Goal: Task Accomplishment & Management: Complete application form

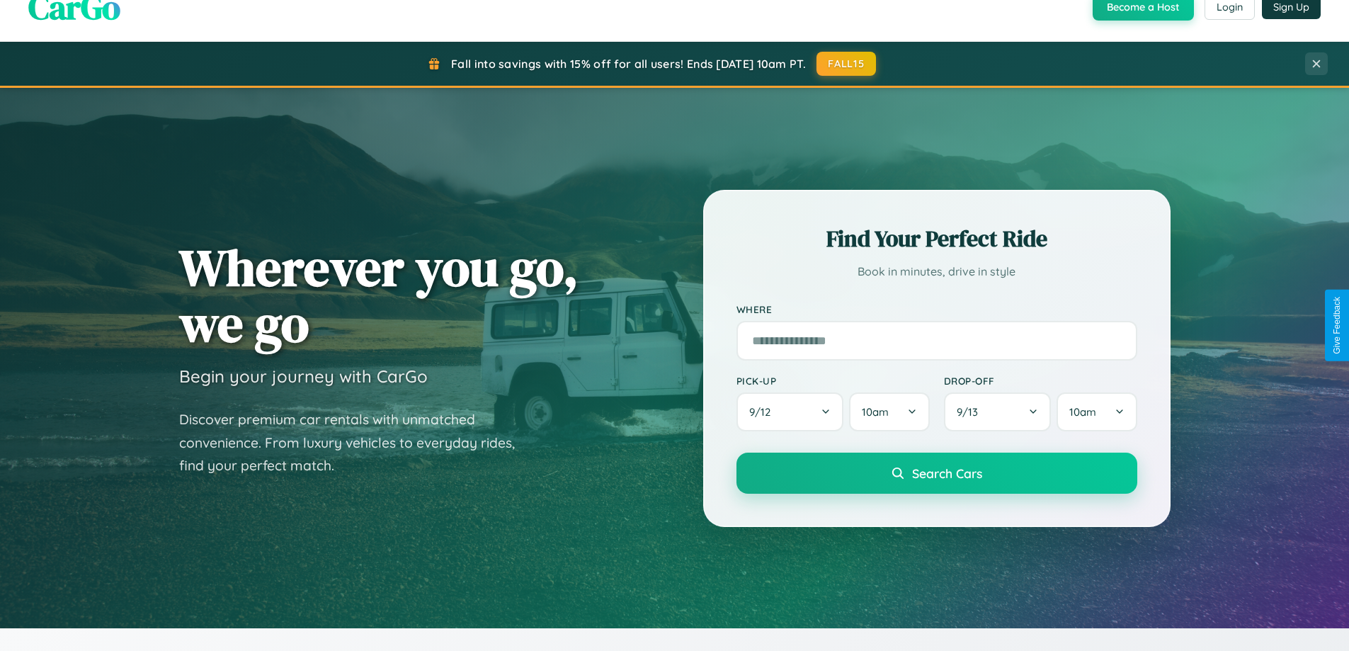
scroll to position [2725, 0]
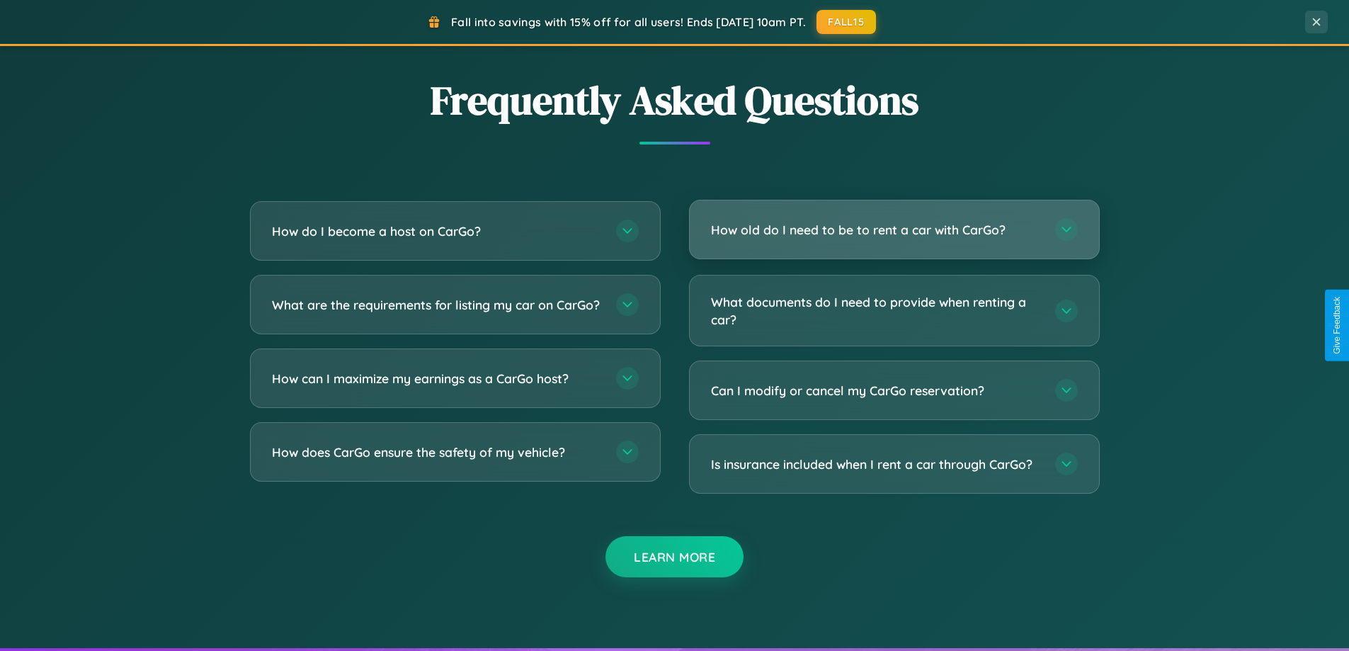
click at [894, 231] on h3 "How old do I need to be to rent a car with CarGo?" at bounding box center [876, 230] width 330 height 18
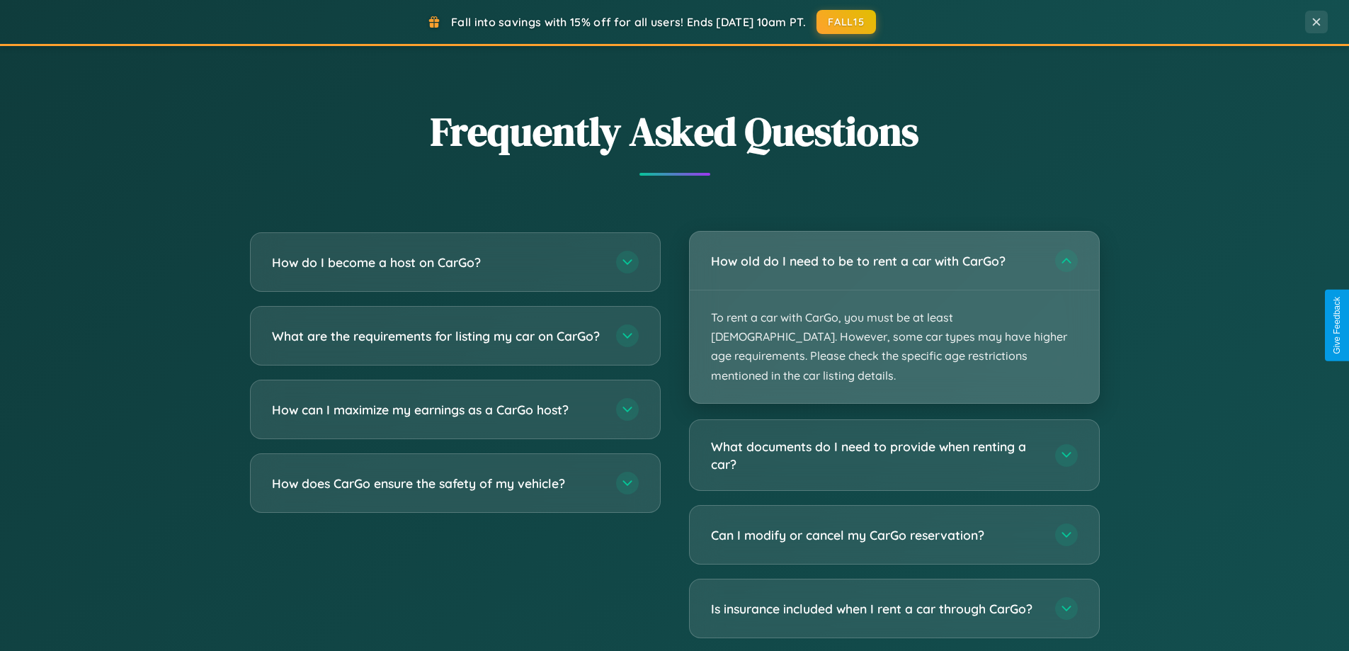
scroll to position [974, 0]
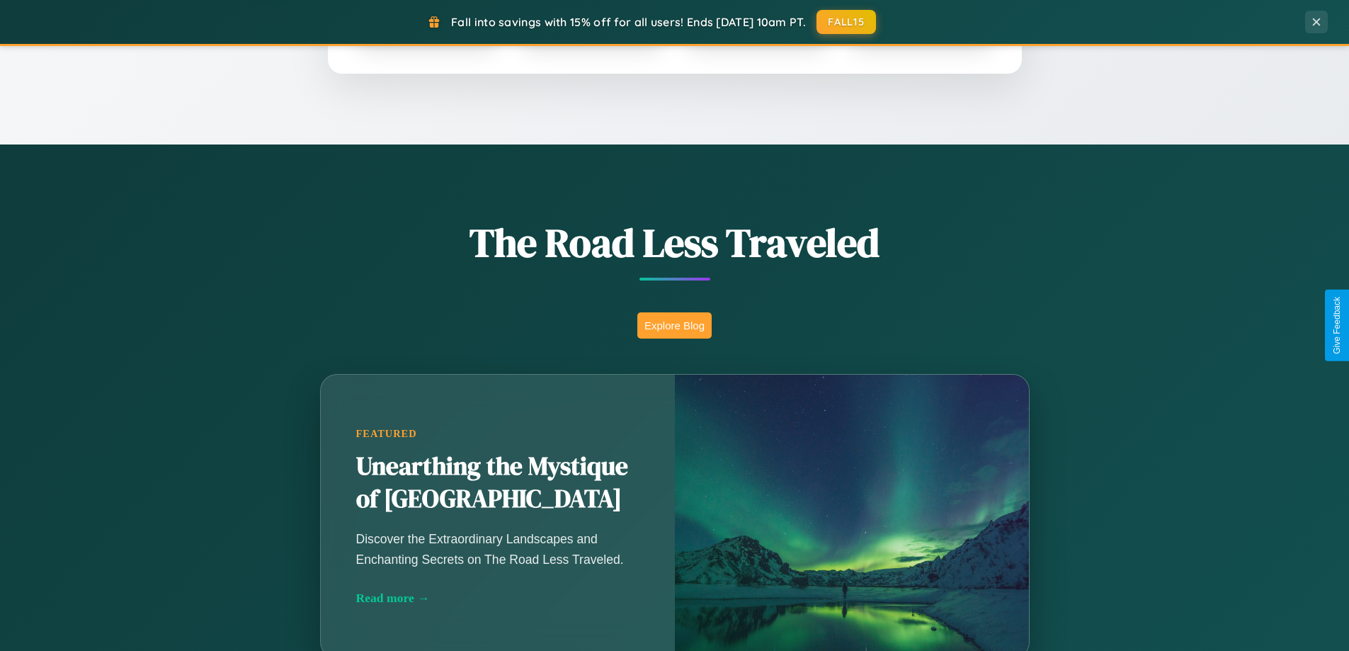
click at [674, 325] on button "Explore Blog" at bounding box center [674, 325] width 74 height 26
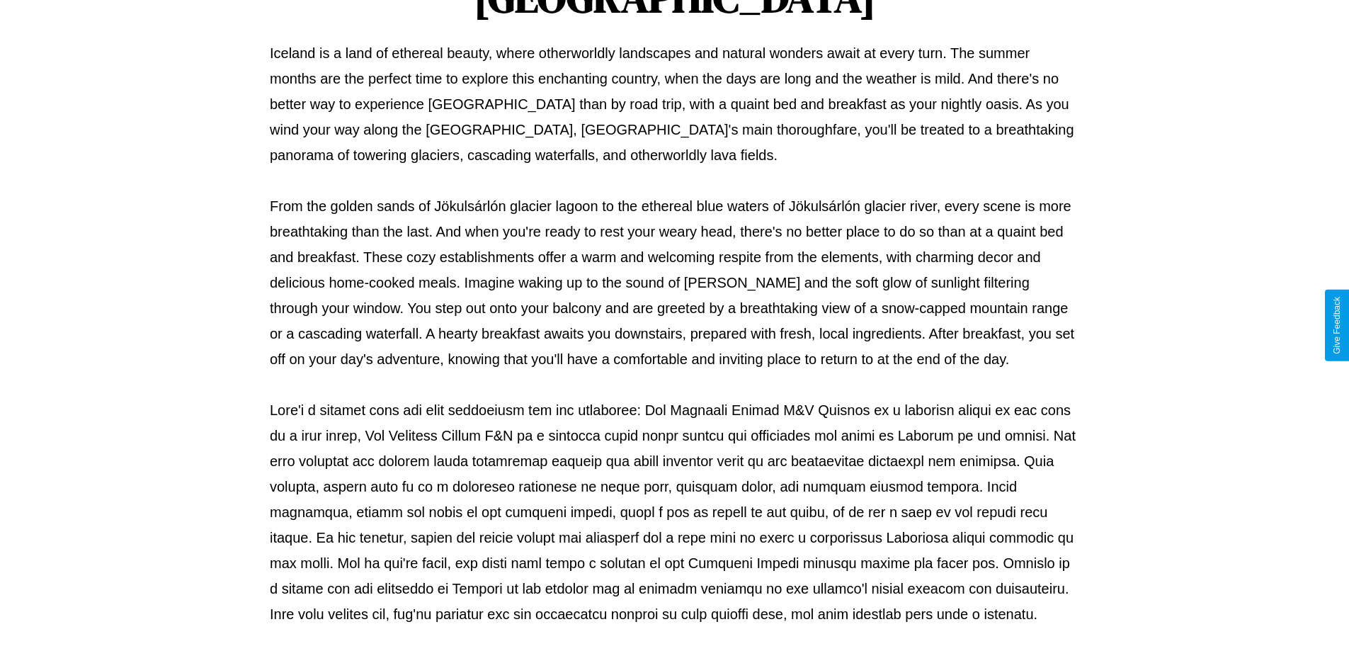
scroll to position [458, 0]
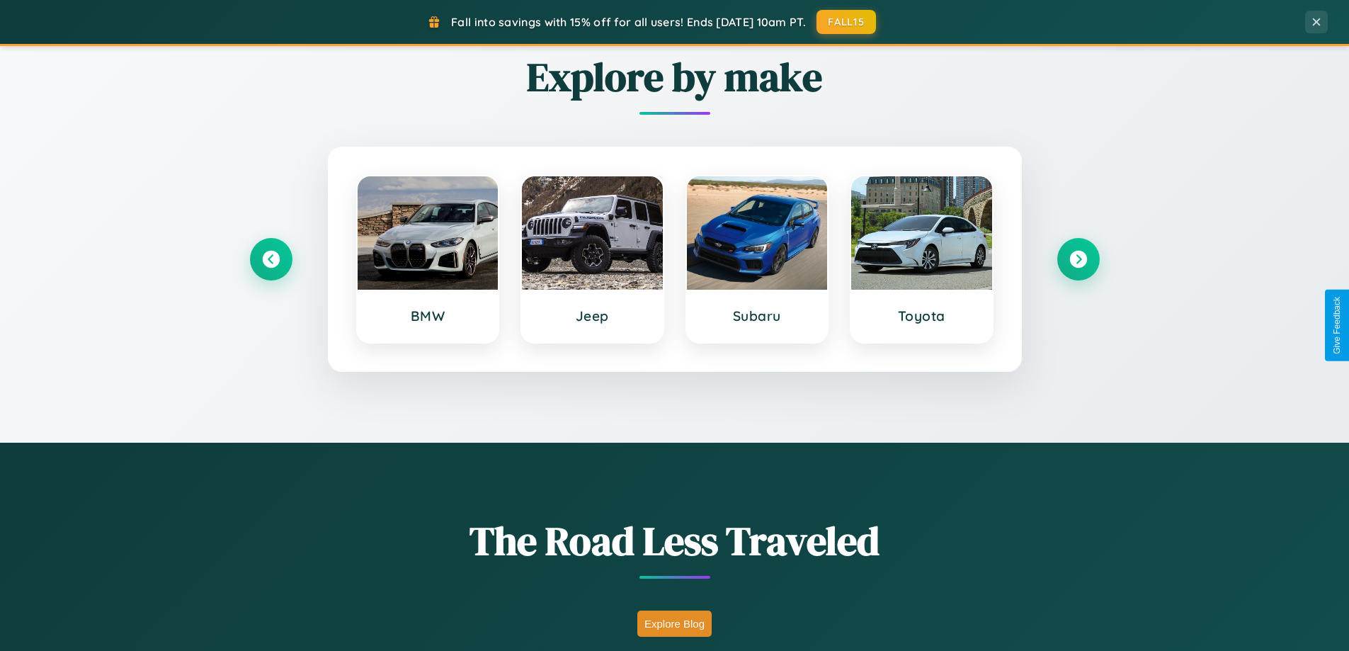
scroll to position [610, 0]
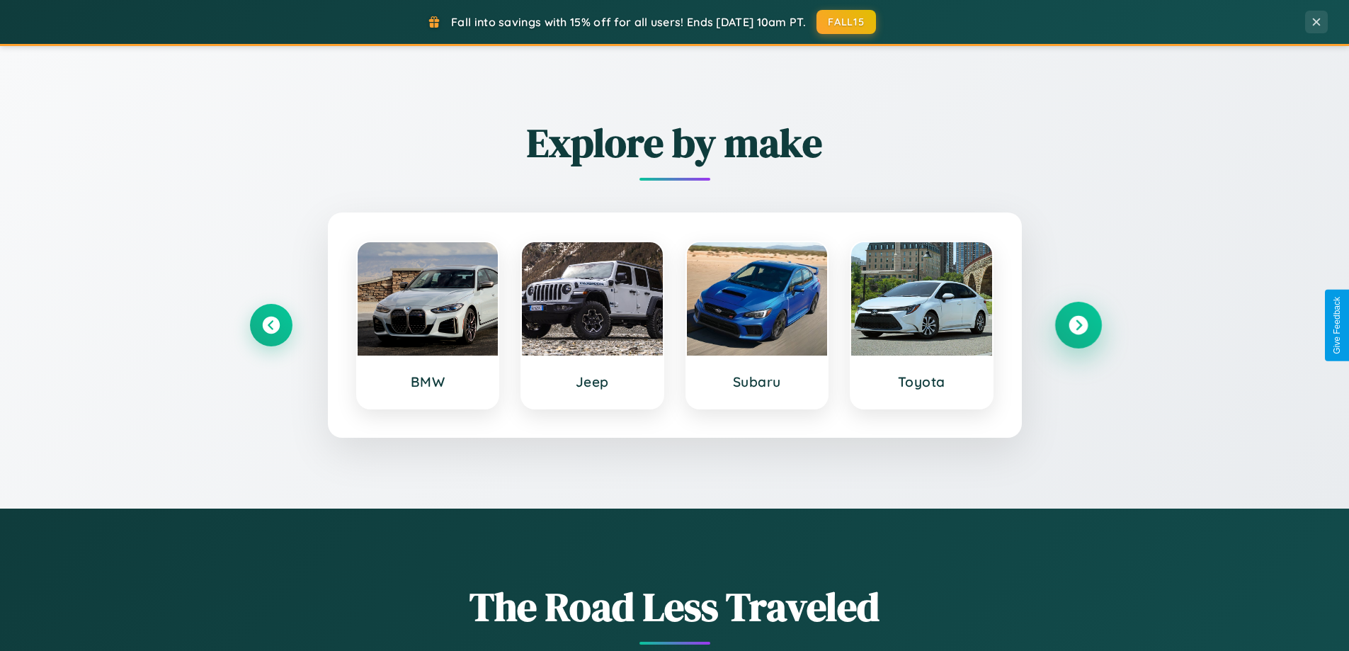
click at [1078, 325] on icon at bounding box center [1078, 325] width 19 height 19
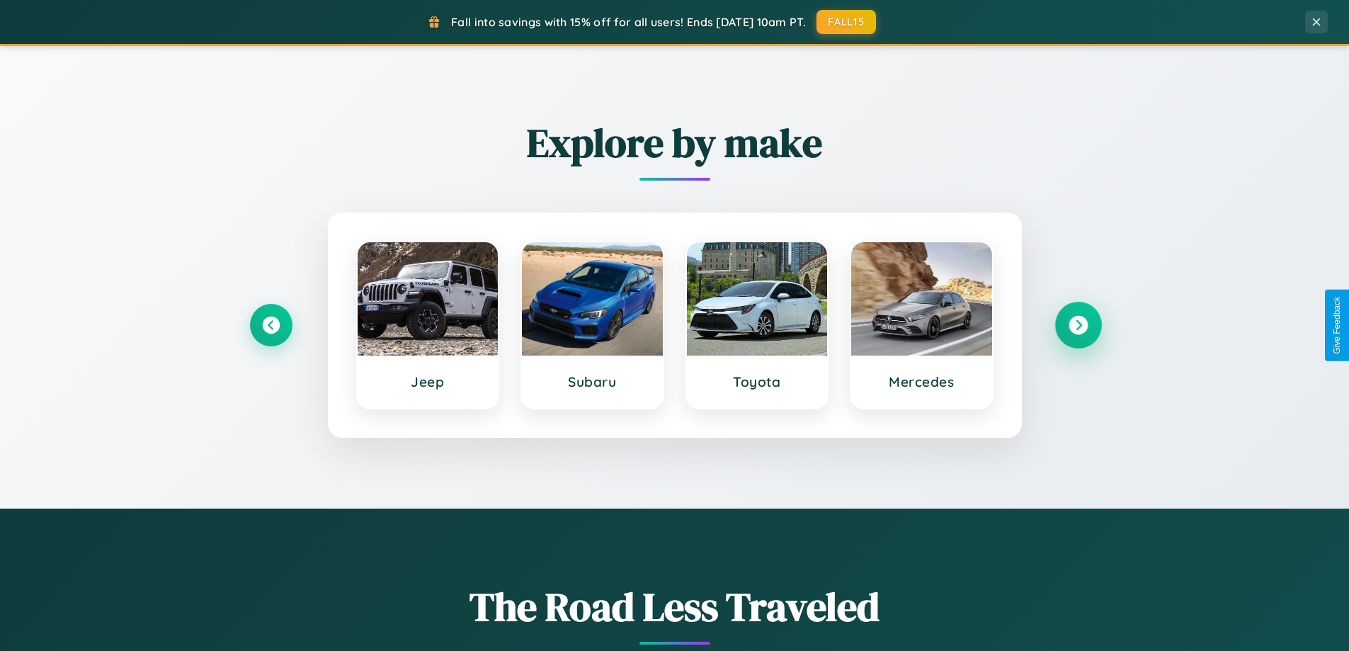
click at [1078, 325] on icon at bounding box center [1078, 325] width 19 height 19
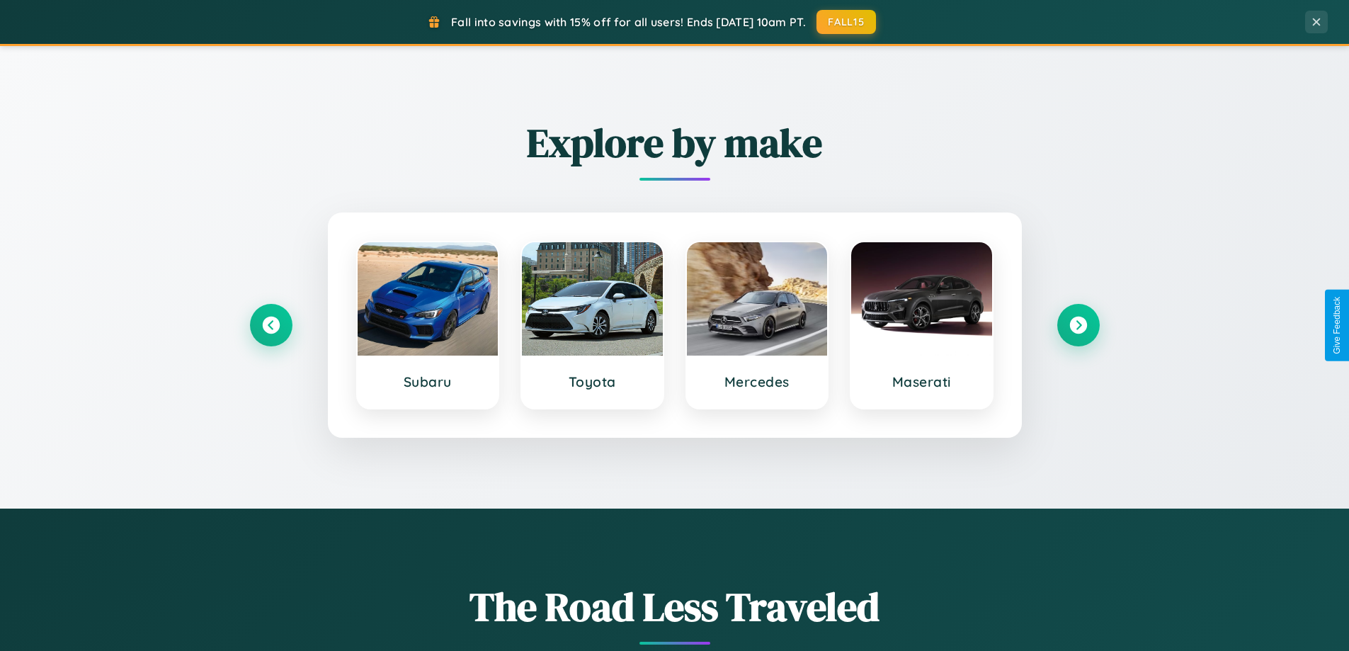
scroll to position [0, 0]
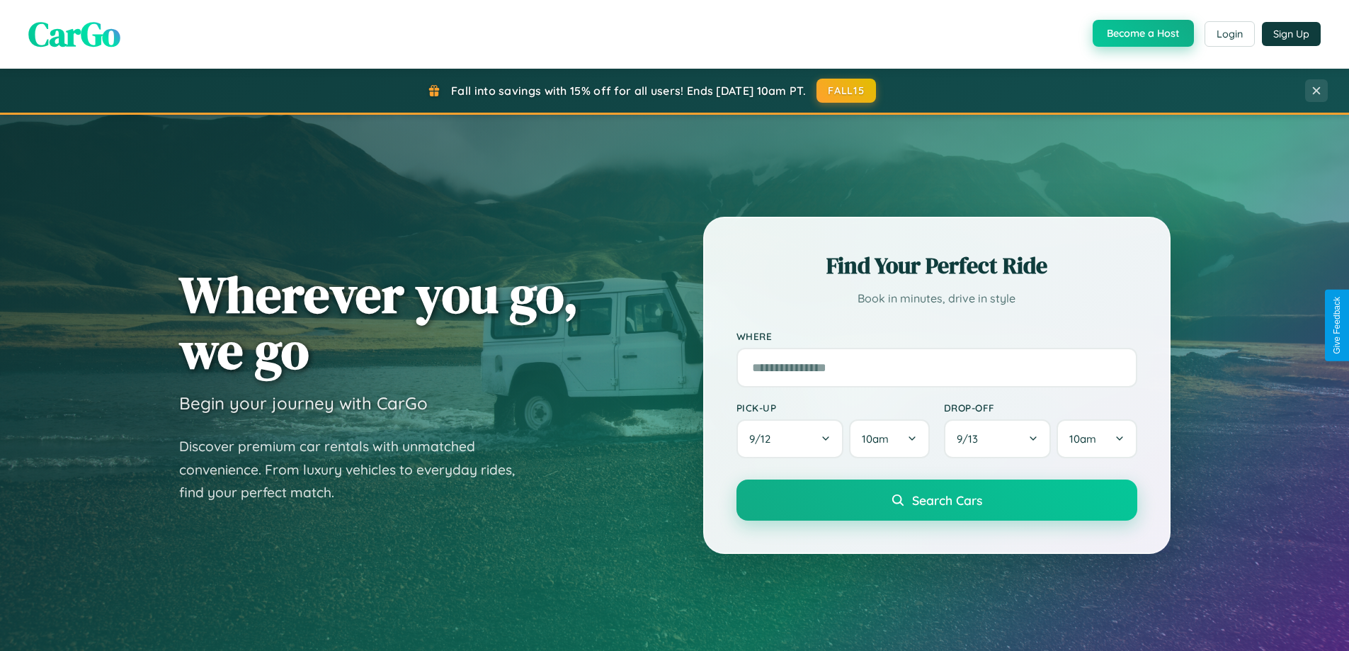
click at [1142, 34] on button "Become a Host" at bounding box center [1143, 33] width 101 height 27
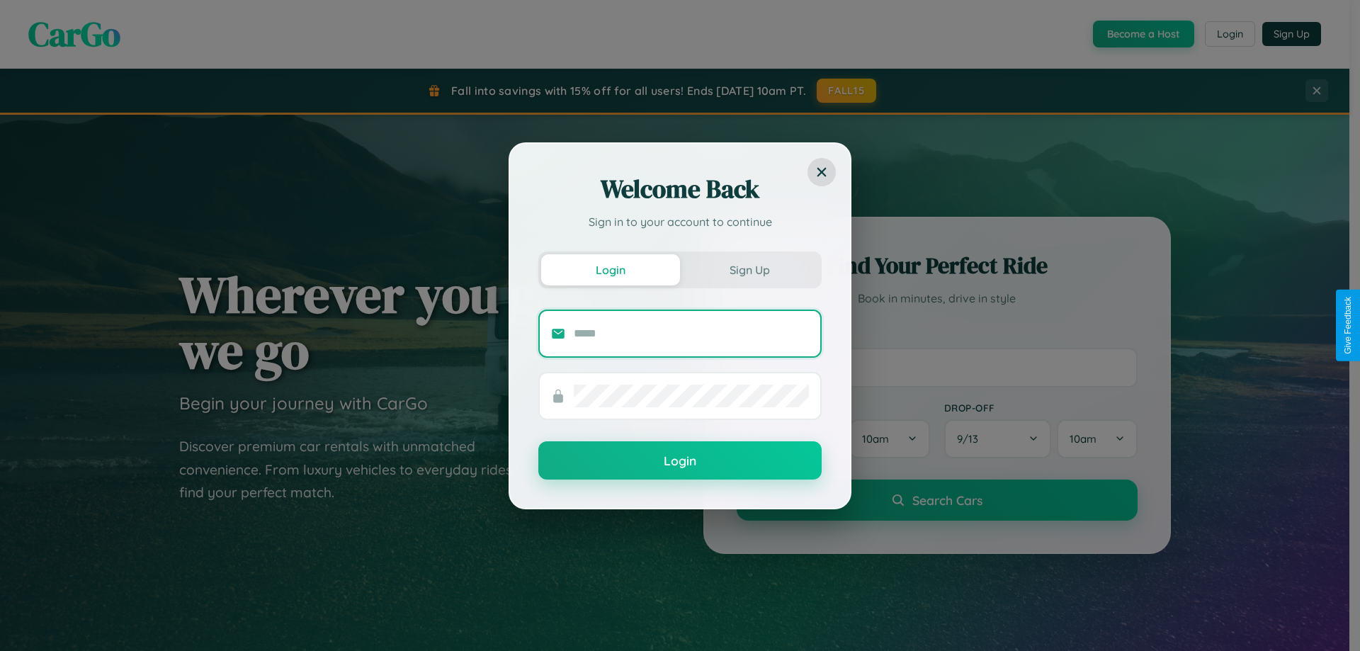
click at [691, 333] on input "text" at bounding box center [691, 333] width 235 height 23
type input "**********"
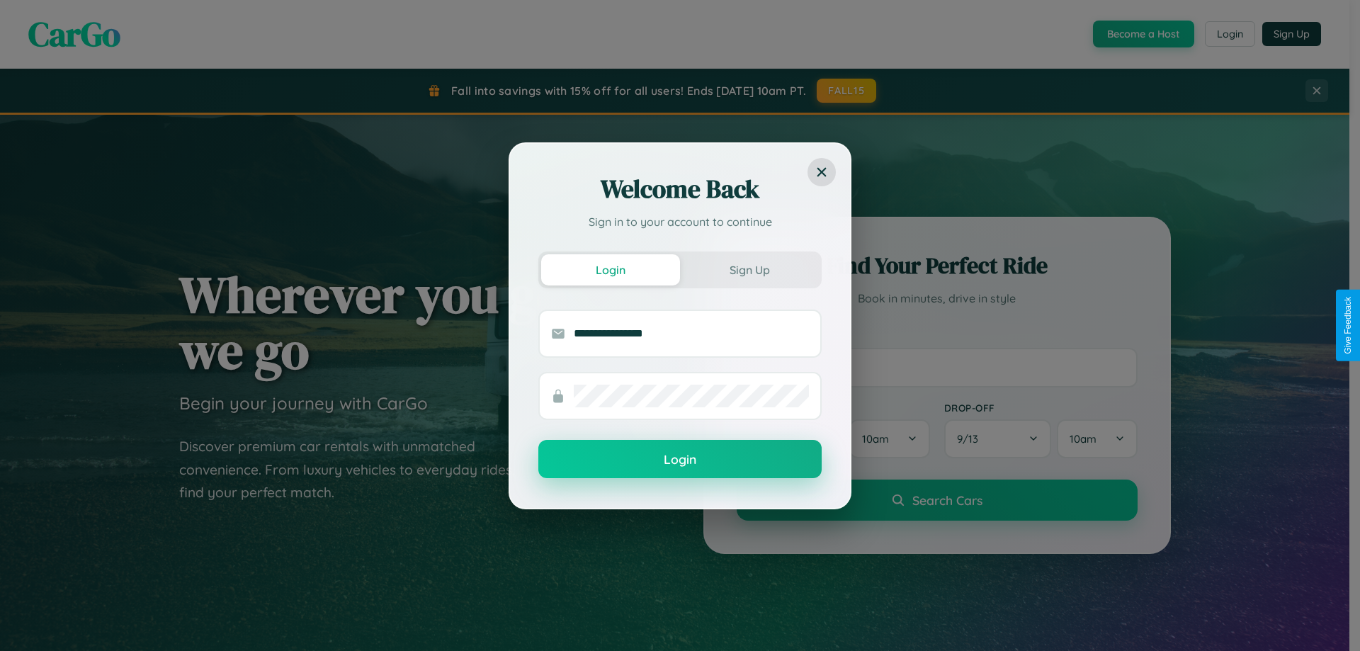
click at [680, 460] on button "Login" at bounding box center [679, 459] width 283 height 38
